Goal: Transaction & Acquisition: Purchase product/service

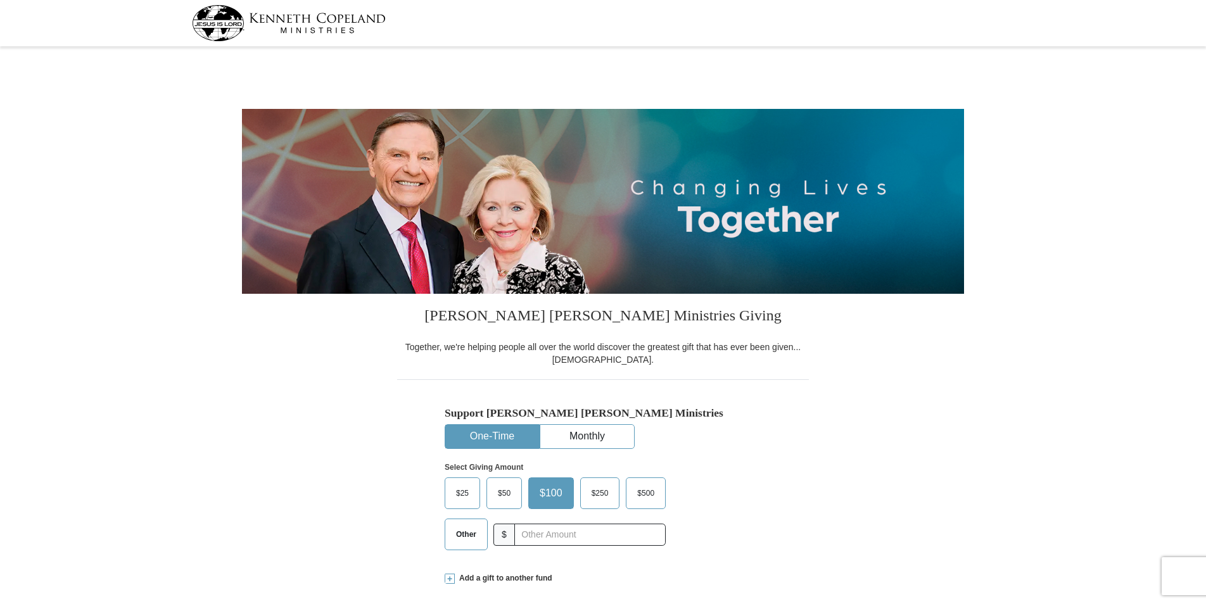
select select "WI"
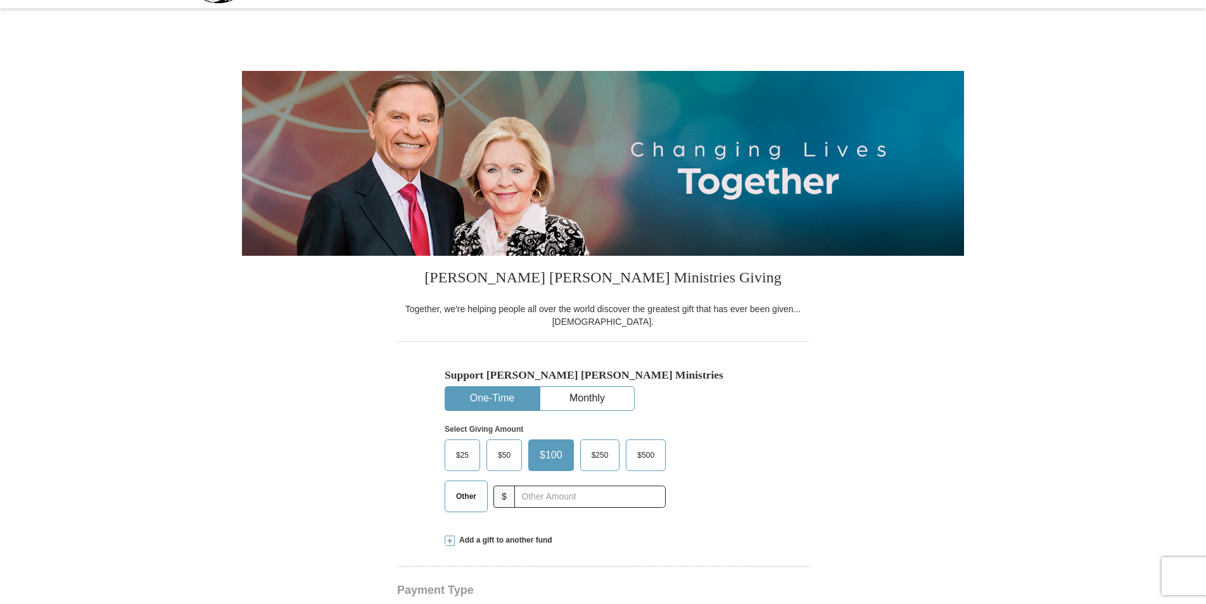
scroll to position [63, 0]
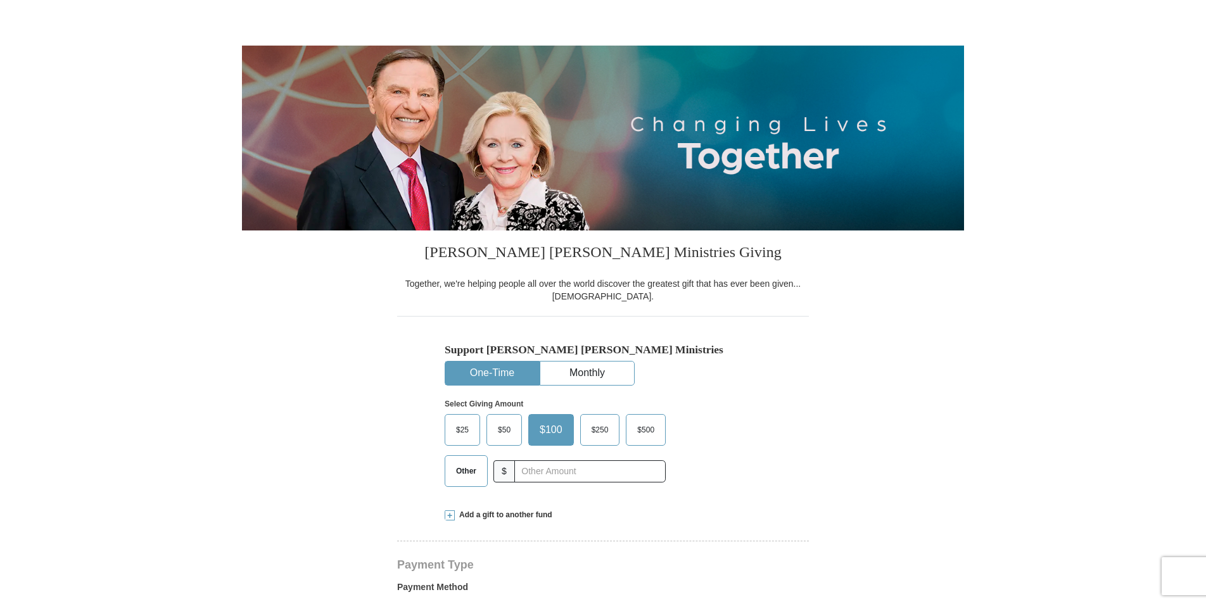
click at [488, 373] on button "One-Time" at bounding box center [492, 373] width 94 height 23
click at [473, 469] on span "Other" at bounding box center [466, 471] width 33 height 19
click at [0, 0] on input "Other" at bounding box center [0, 0] width 0 height 0
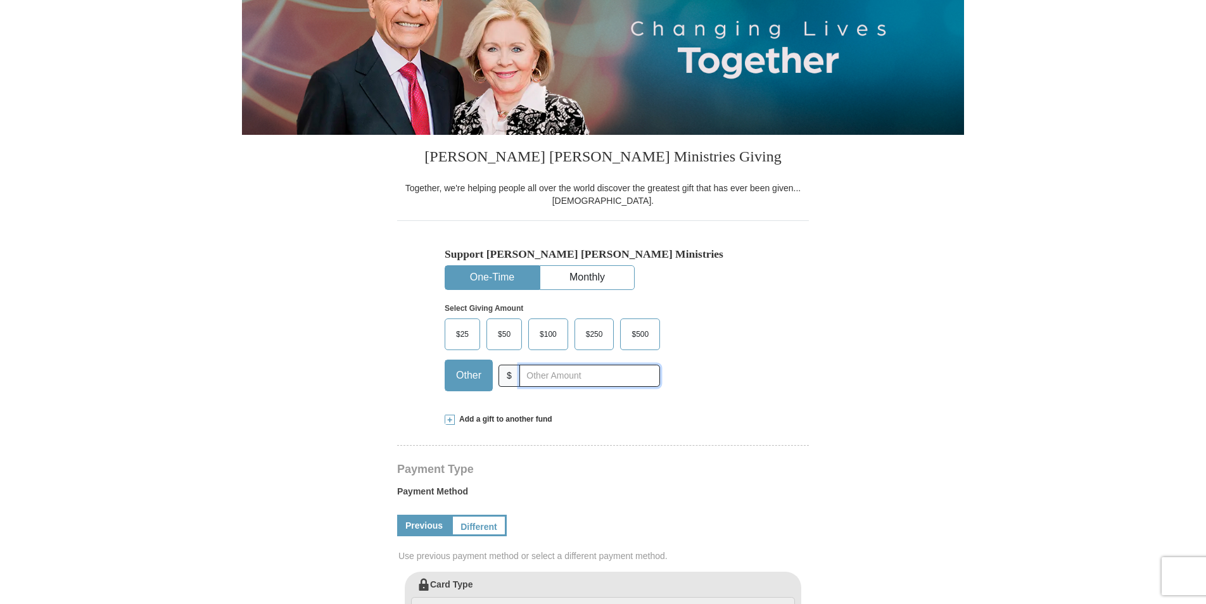
scroll to position [190, 0]
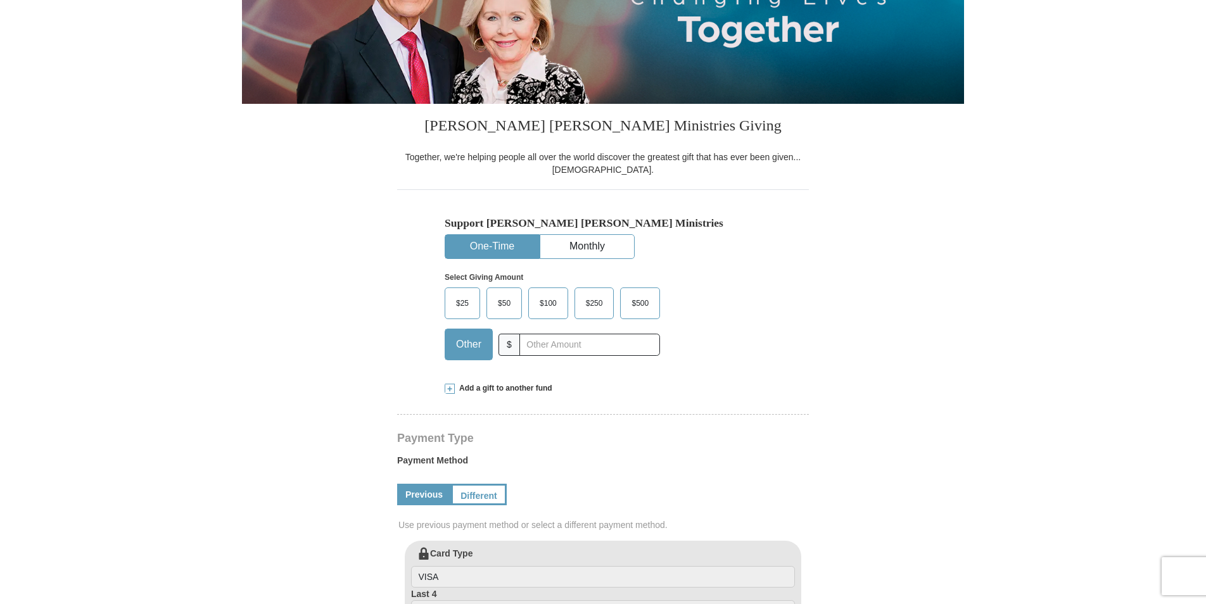
click at [532, 386] on span "Add a gift to another fund" at bounding box center [504, 388] width 98 height 11
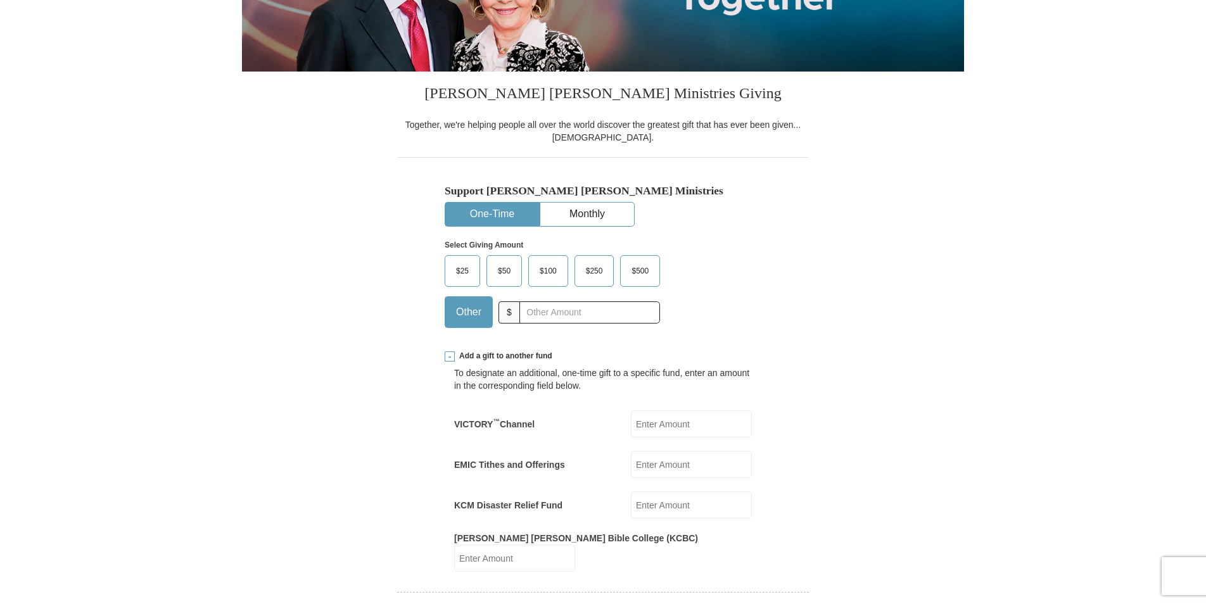
scroll to position [253, 0]
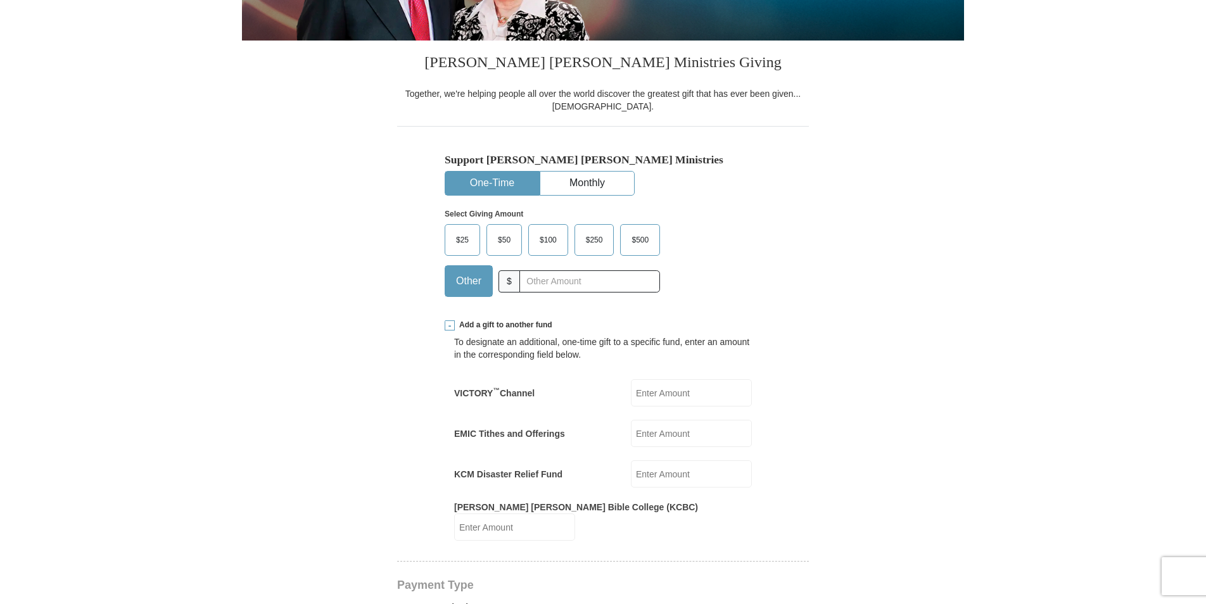
click at [670, 435] on input "EMIC Tithes and Offerings" at bounding box center [691, 433] width 121 height 27
type input "180.00"
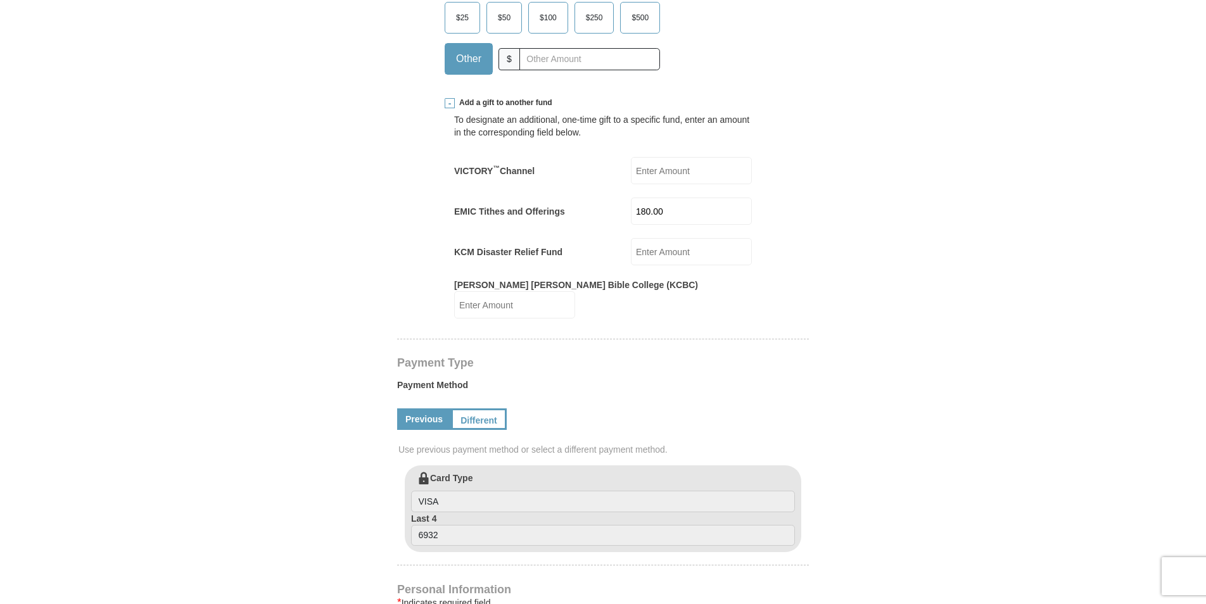
scroll to position [507, 0]
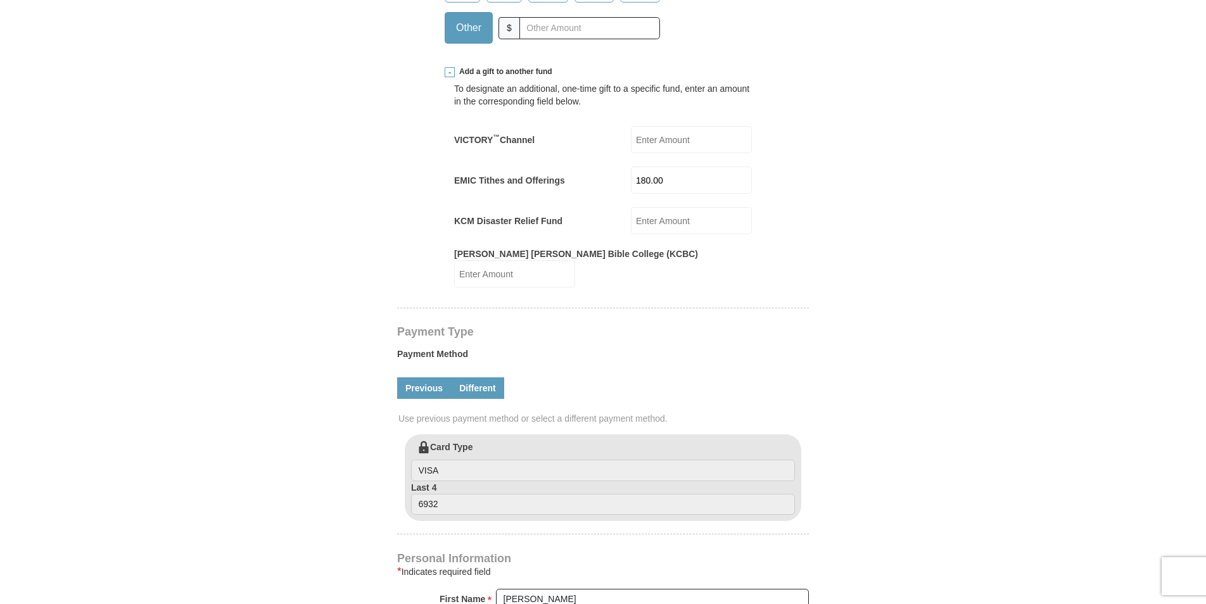
click at [484, 378] on link "Different" at bounding box center [477, 389] width 53 height 22
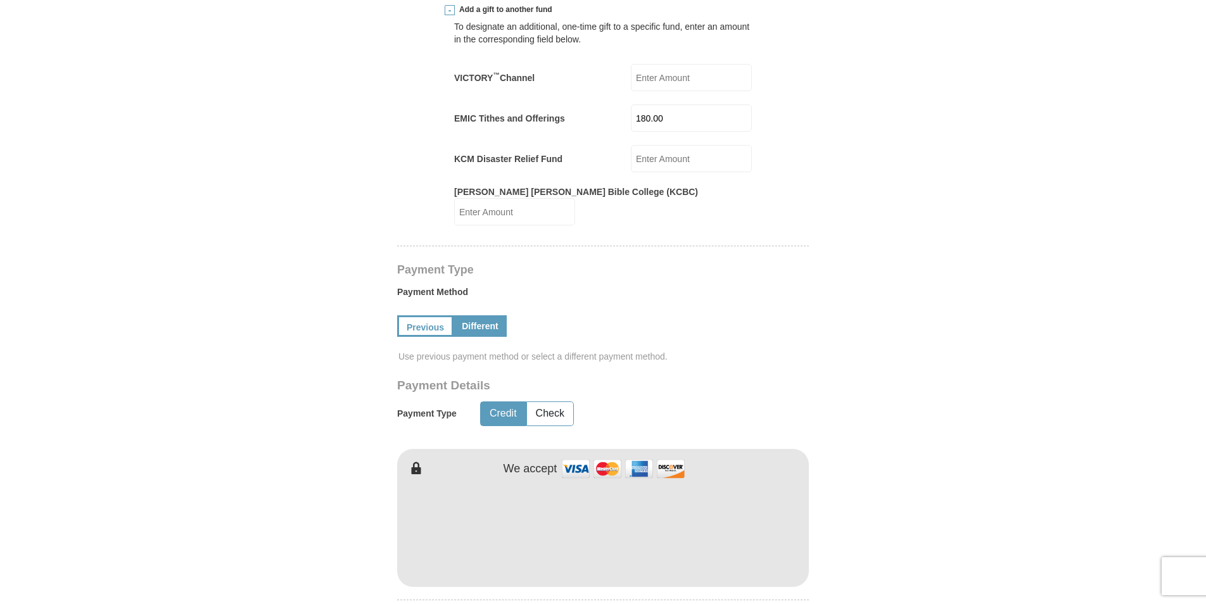
scroll to position [570, 0]
click at [435, 314] on link "Previous" at bounding box center [424, 325] width 54 height 22
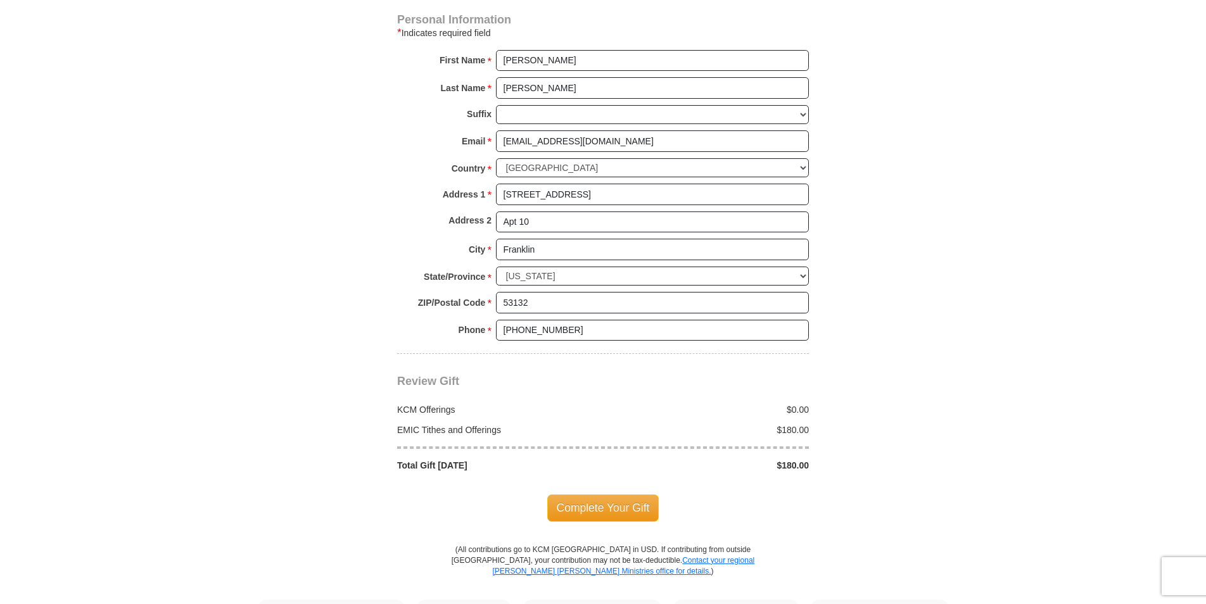
scroll to position [1077, 0]
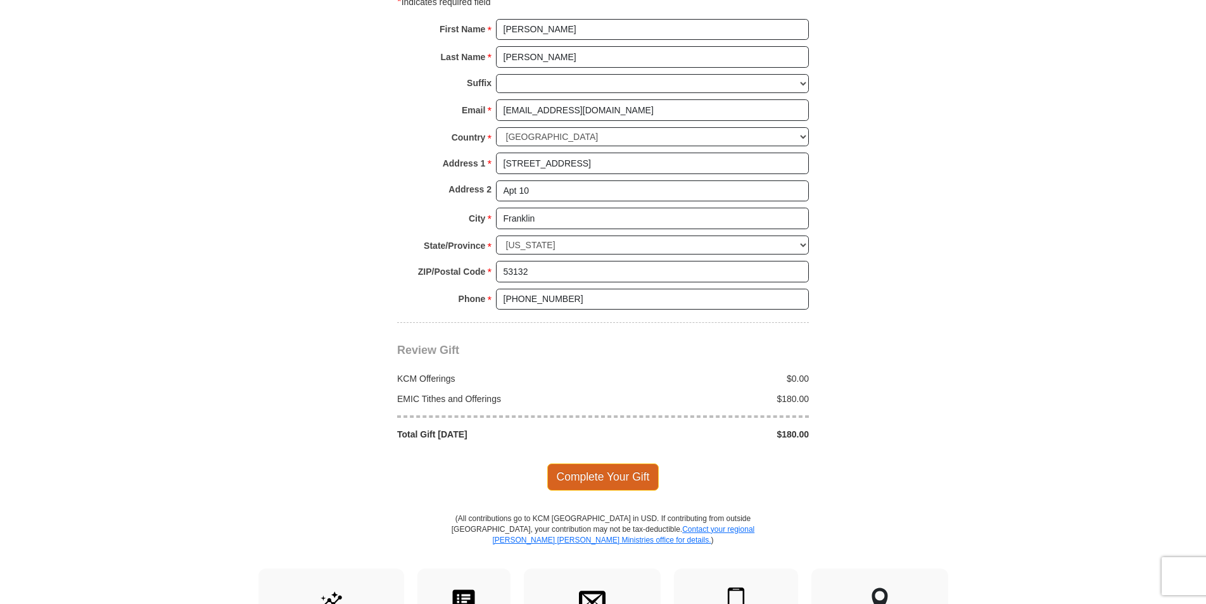
click at [633, 464] on span "Complete Your Gift" at bounding box center [603, 477] width 112 height 27
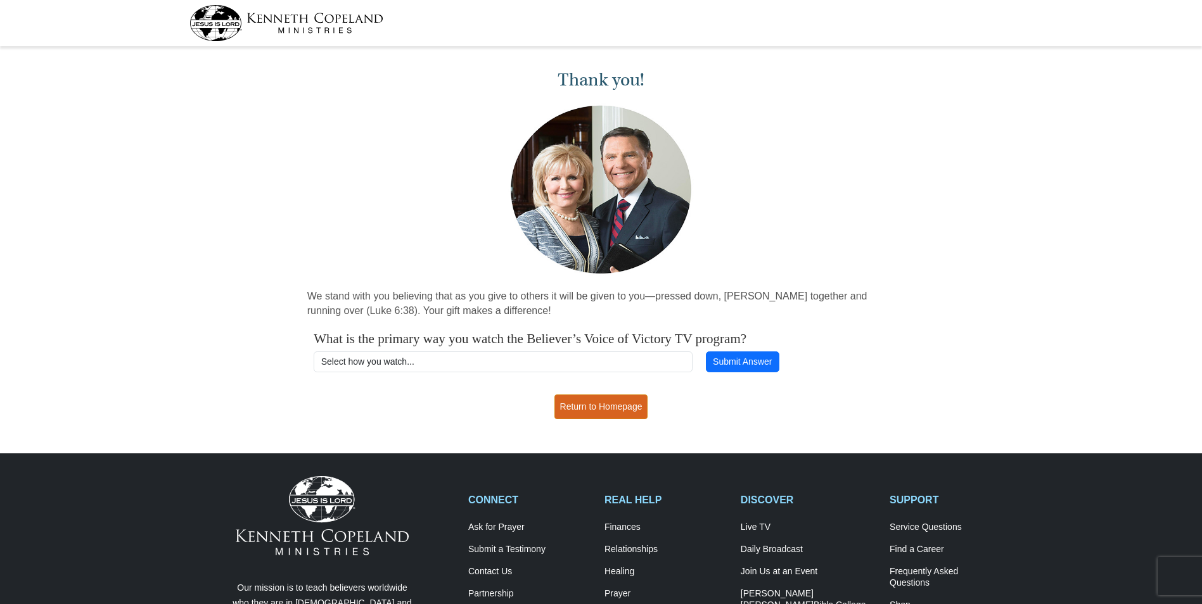
click at [628, 406] on link "Return to Homepage" at bounding box center [601, 407] width 94 height 25
